Goal: Browse casually

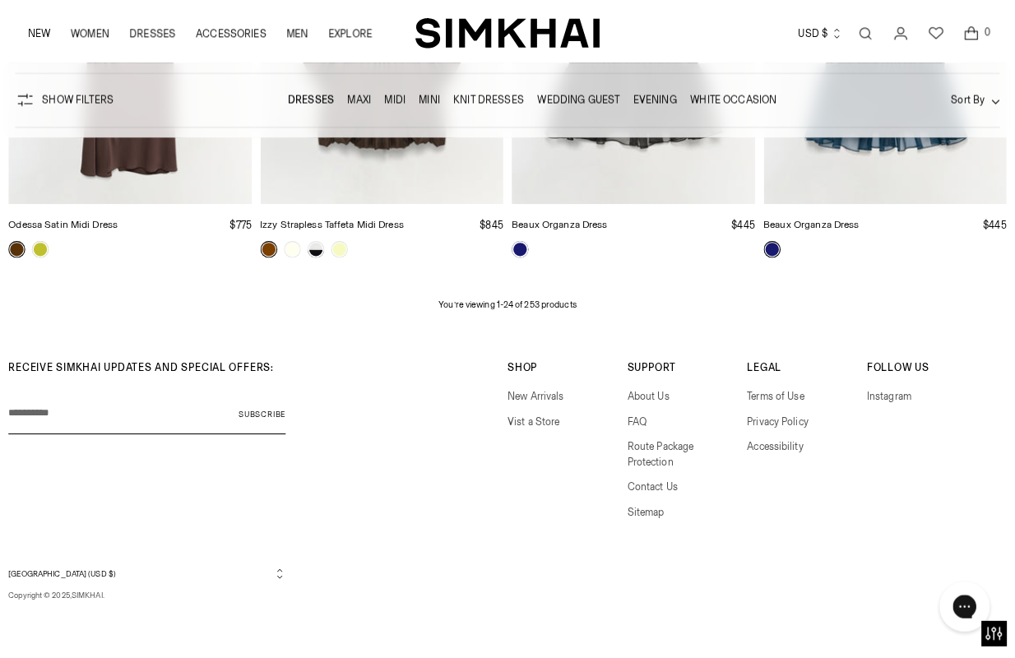
scroll to position [2594, 0]
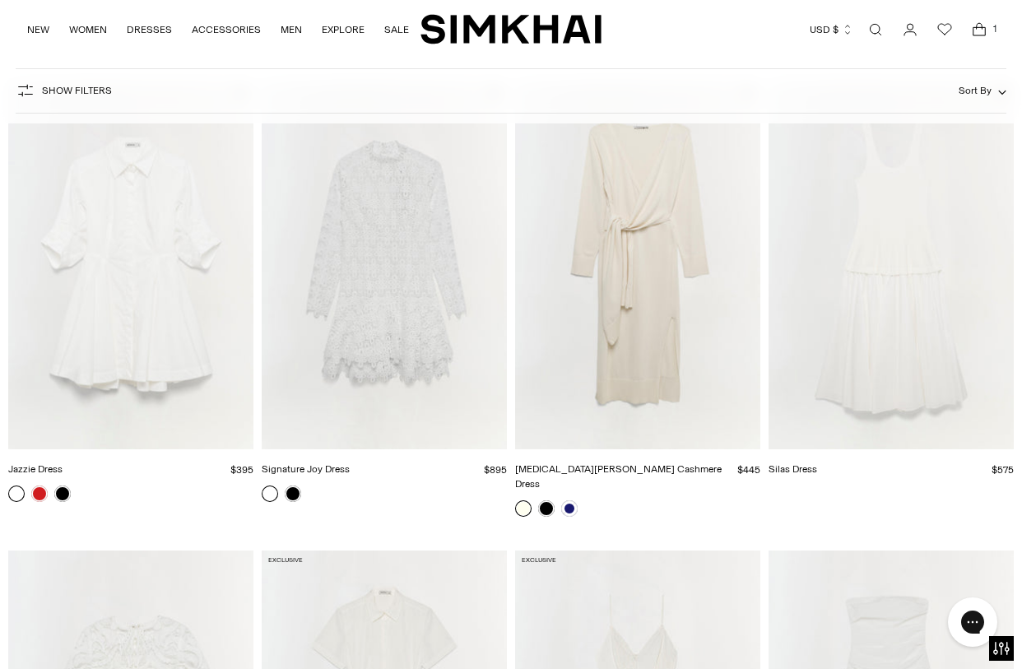
scroll to position [2416, 0]
click at [0, 0] on img "Signature Joy Dress" at bounding box center [0, 0] width 0 height 0
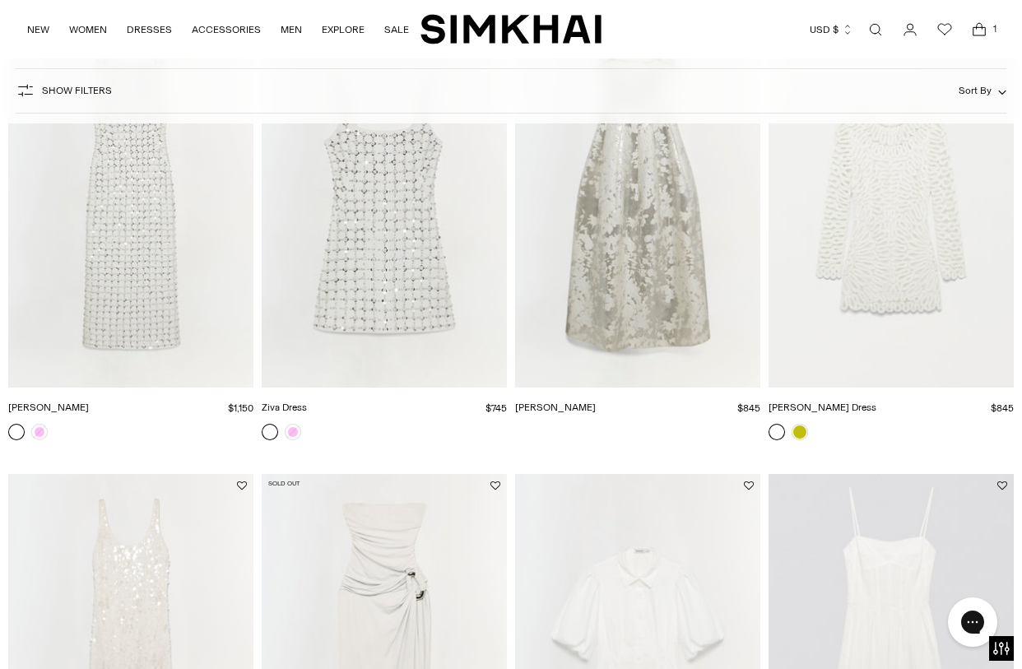
scroll to position [1035, 0]
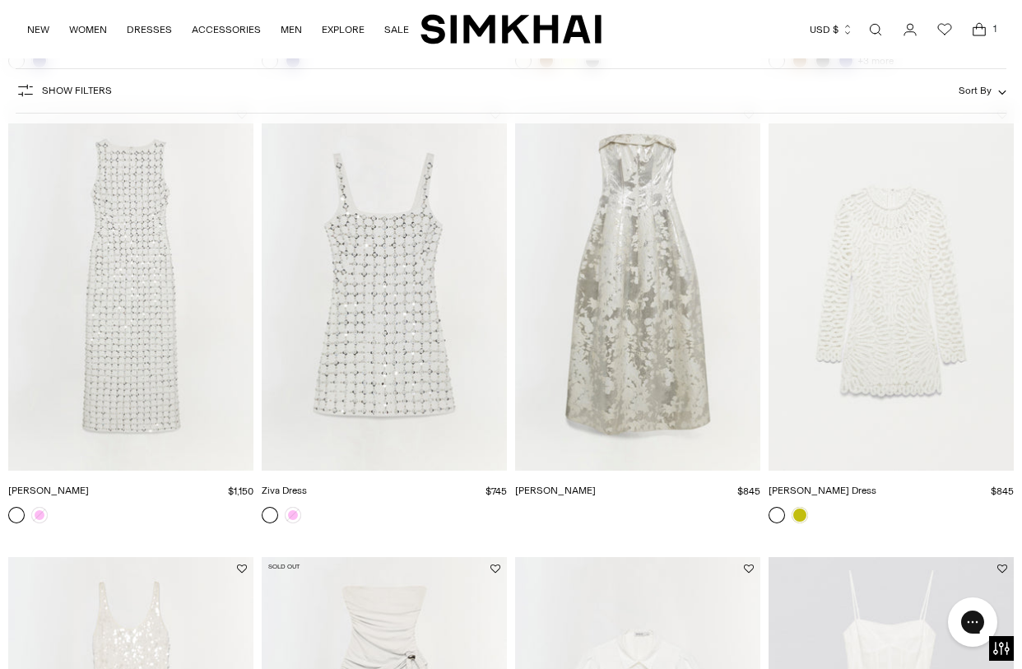
click at [0, 0] on img "Ziva Dress" at bounding box center [0, 0] width 0 height 0
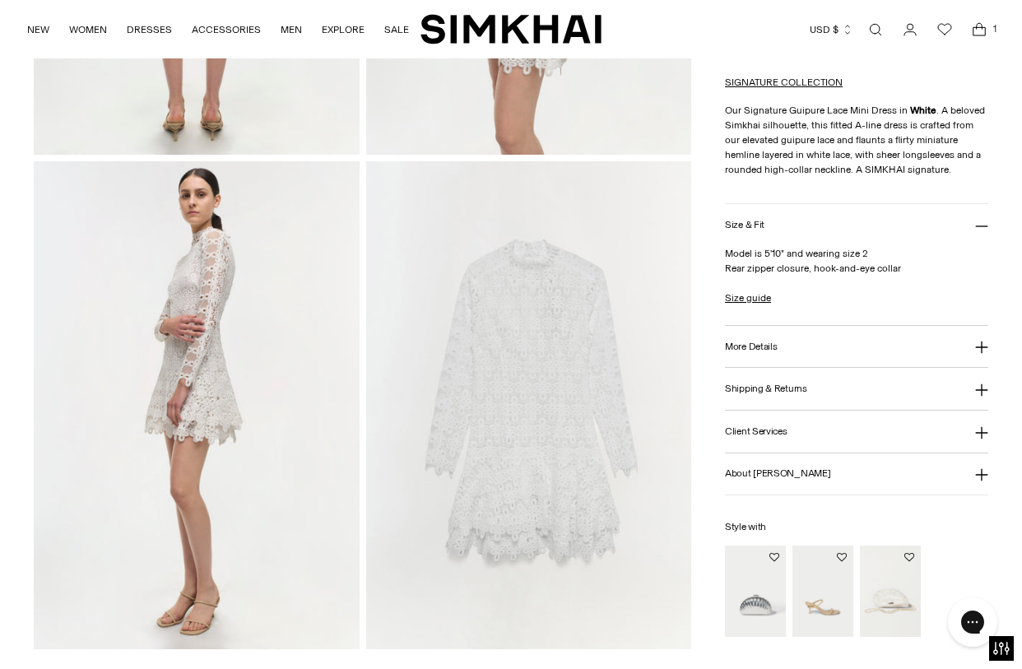
scroll to position [949, 0]
